Goal: Check status: Check status

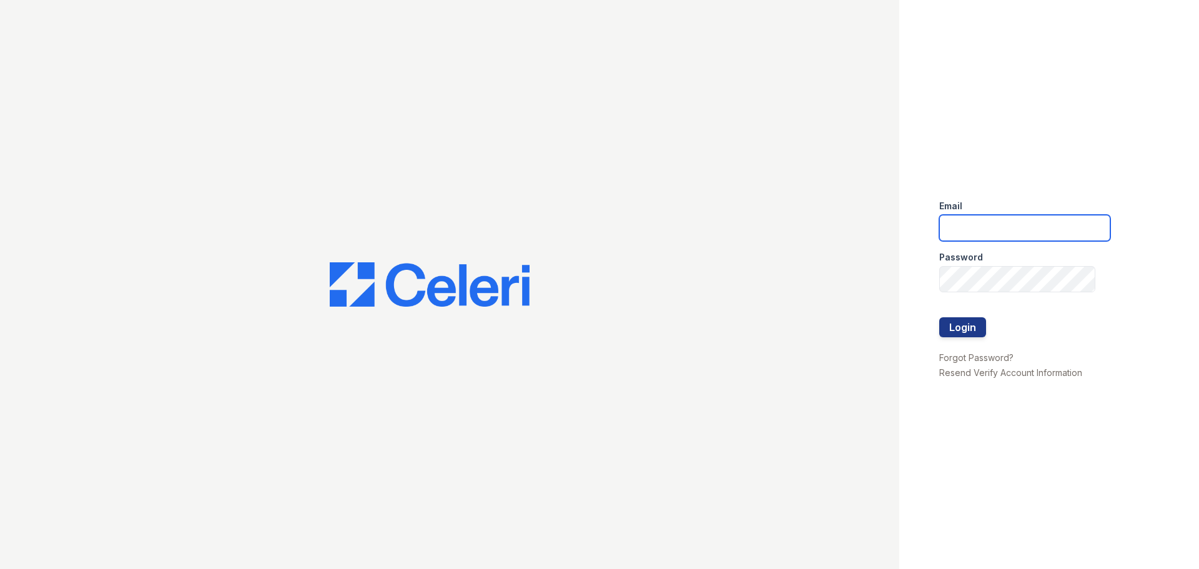
click at [999, 215] on input "email" at bounding box center [1024, 228] width 171 height 26
type input "[EMAIL_ADDRESS][DOMAIN_NAME]"
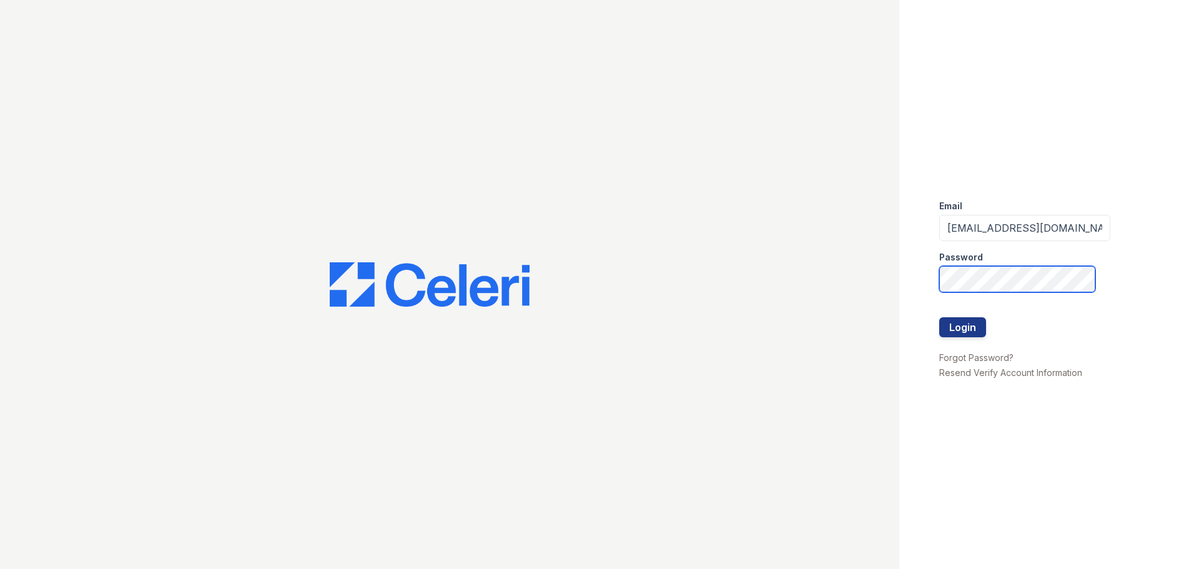
click at [939, 317] on button "Login" at bounding box center [962, 327] width 47 height 20
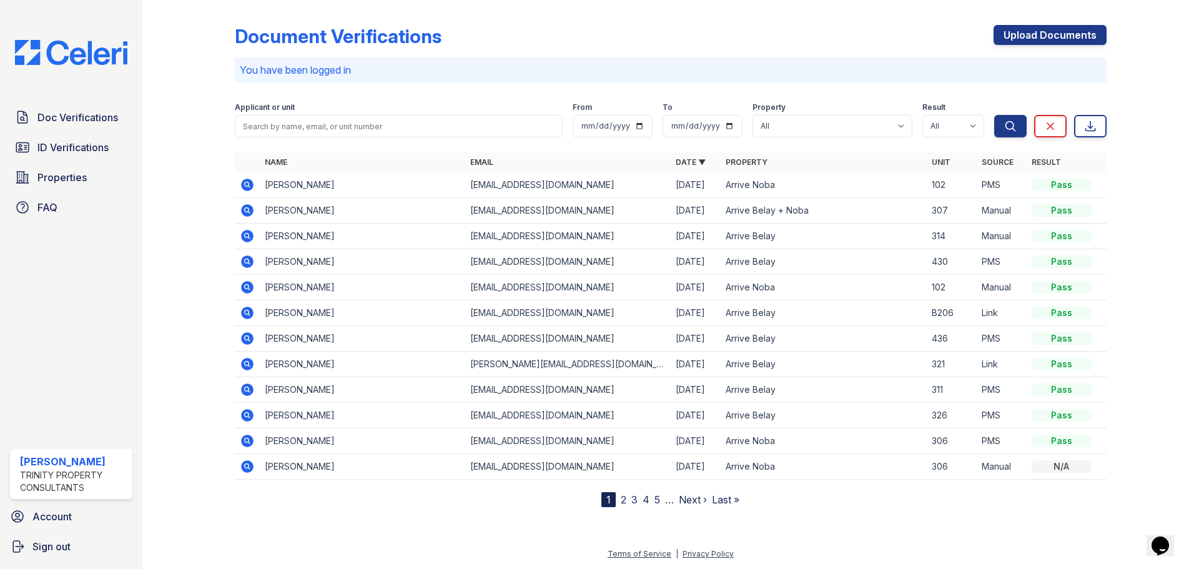
click at [243, 186] on icon at bounding box center [247, 185] width 12 height 12
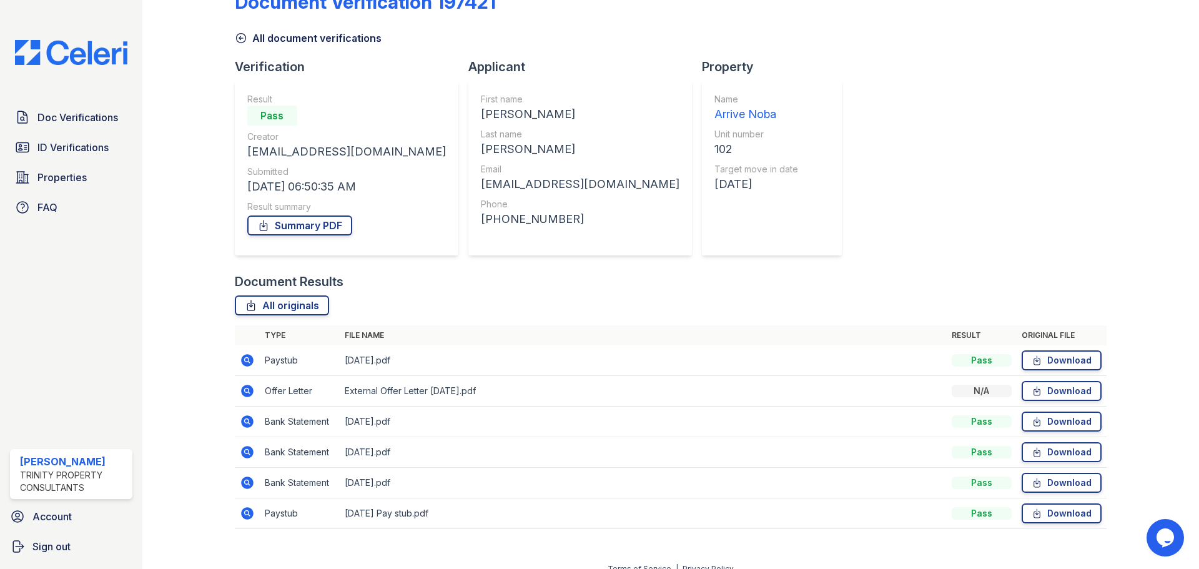
scroll to position [49, 0]
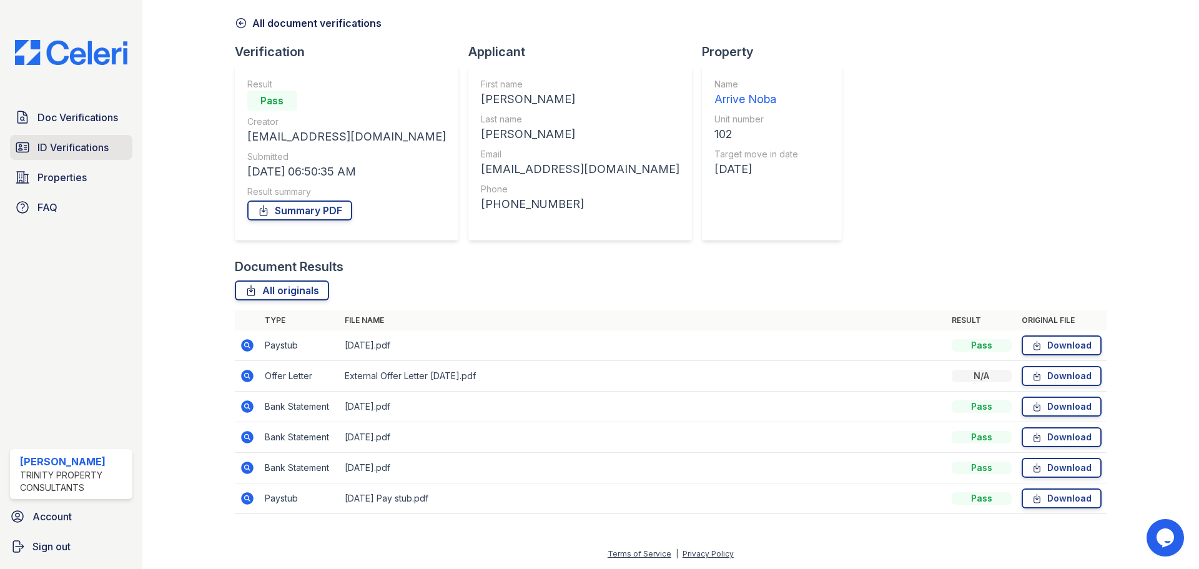
click at [89, 151] on span "ID Verifications" at bounding box center [72, 147] width 71 height 15
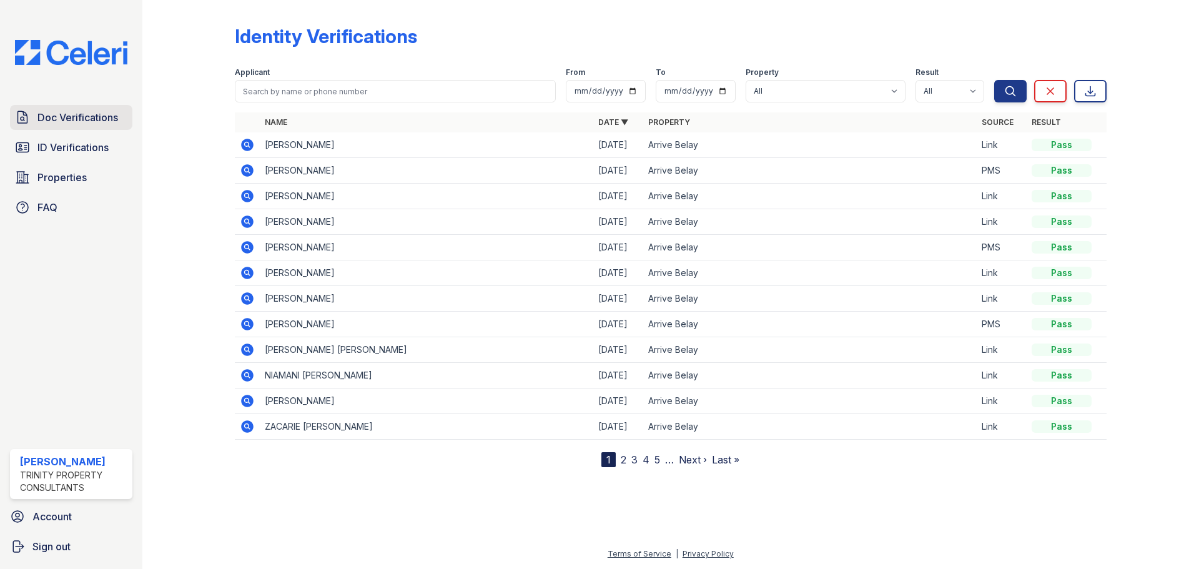
click at [74, 126] on link "Doc Verifications" at bounding box center [71, 117] width 122 height 25
